Goal: Entertainment & Leisure: Consume media (video, audio)

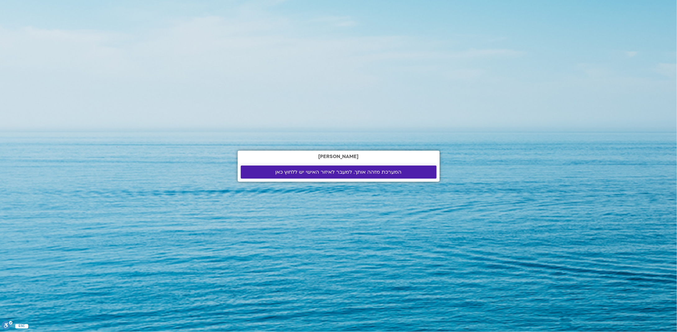
click at [337, 172] on span "המערכת מזהה אותך. למעבר לאיזור האישי יש ללחוץ כאן" at bounding box center [338, 172] width 126 height 6
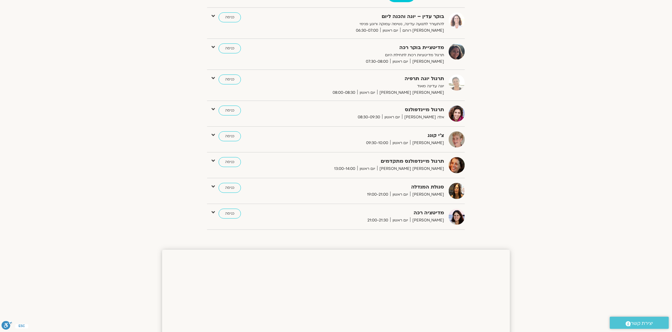
scroll to position [93, 0]
click at [225, 161] on link "כניסה" at bounding box center [230, 162] width 22 height 10
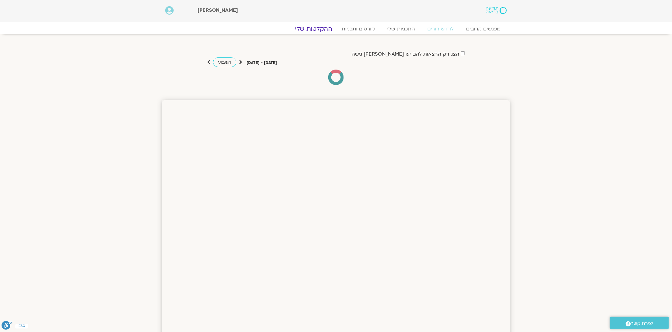
click at [314, 29] on link "ההקלטות שלי" at bounding box center [314, 28] width 52 height 7
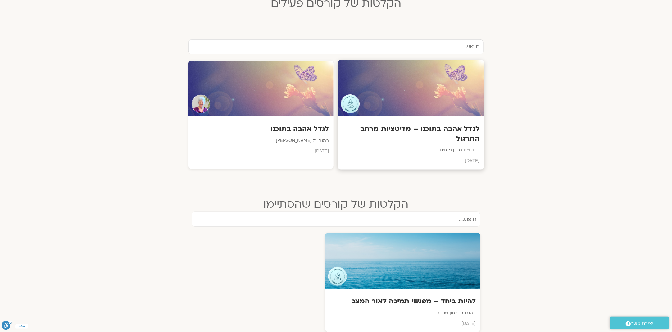
scroll to position [186, 0]
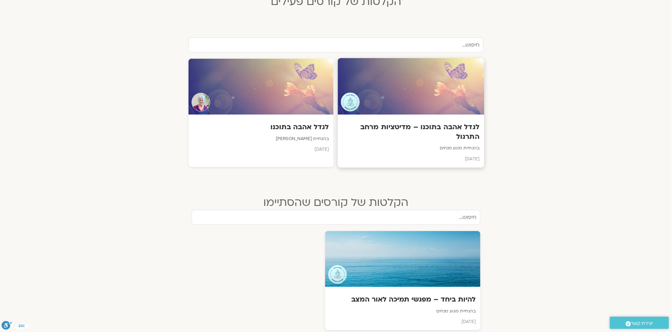
click at [405, 127] on h3 "לגדל אהבה בתוכנו – מדיטציות מרחב התרגול" at bounding box center [411, 132] width 137 height 19
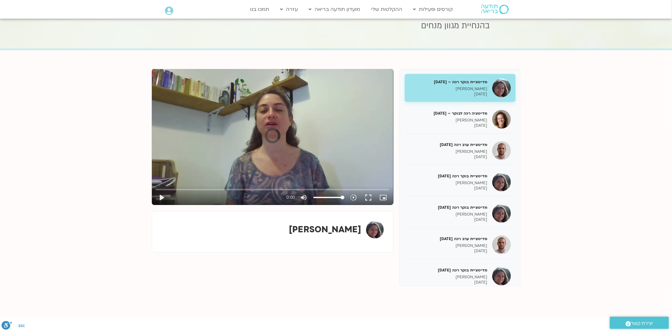
scroll to position [31, 0]
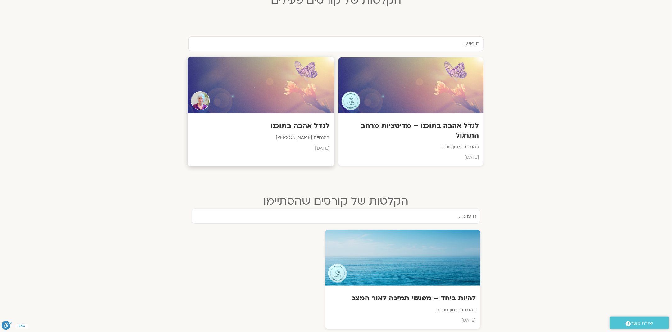
click at [282, 124] on h3 "לגדל אהבה בתוכנו" at bounding box center [261, 126] width 137 height 10
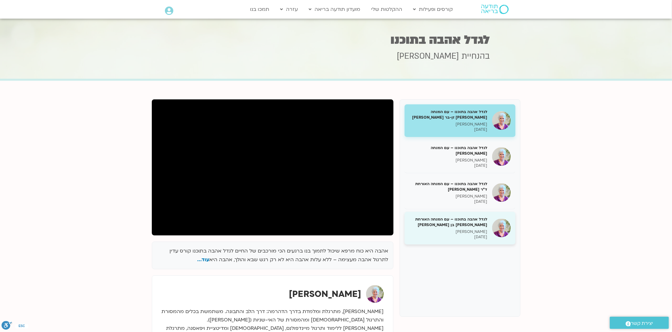
click at [476, 228] on div "לגדל אהבה בתוכנו – עם המנחה האורחת [PERSON_NAME] בן [PERSON_NAME] בר קמה [DATE]" at bounding box center [448, 227] width 78 height 23
